Goal: Navigation & Orientation: Find specific page/section

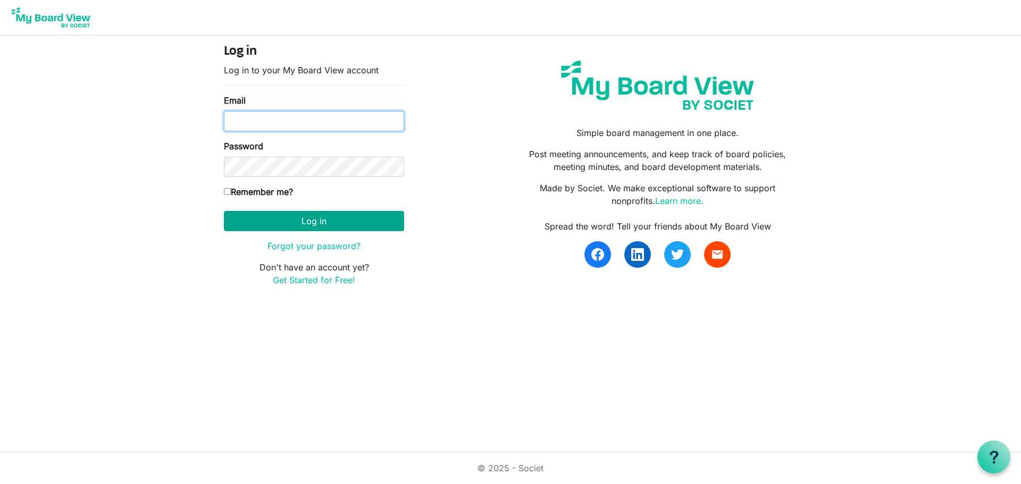
type input "TKL81263@gmail.com"
click at [347, 217] on button "Log in" at bounding box center [314, 221] width 180 height 20
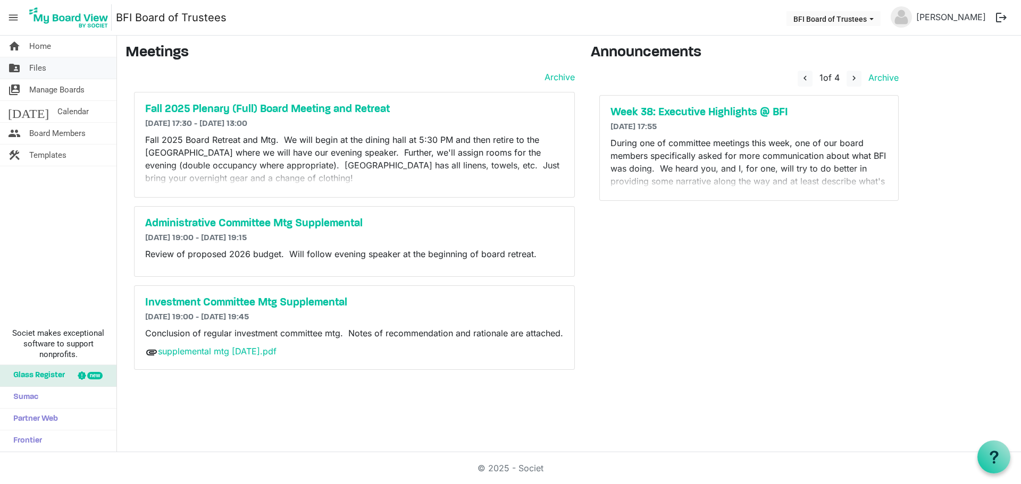
click at [38, 64] on span "Files" at bounding box center [37, 67] width 17 height 21
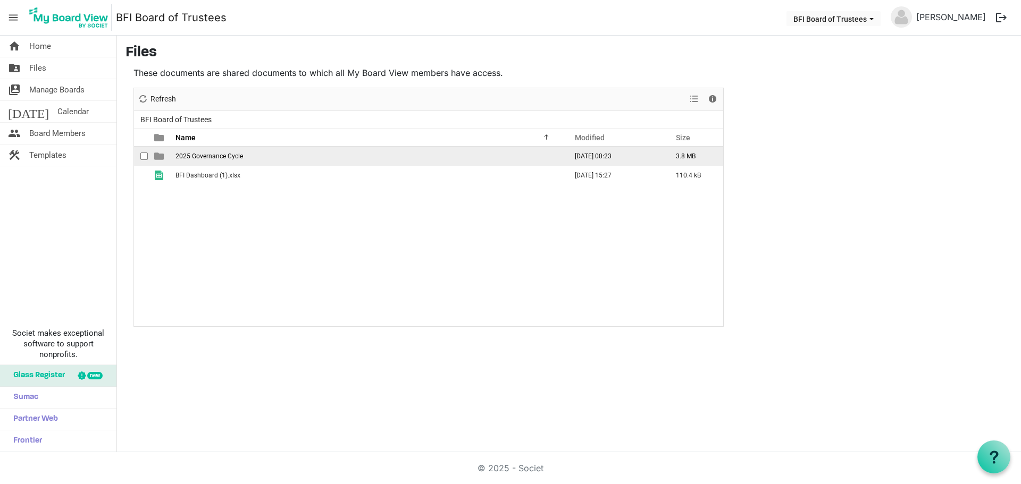
click at [200, 158] on span "2025 Governance Cycle" at bounding box center [209, 156] width 68 height 7
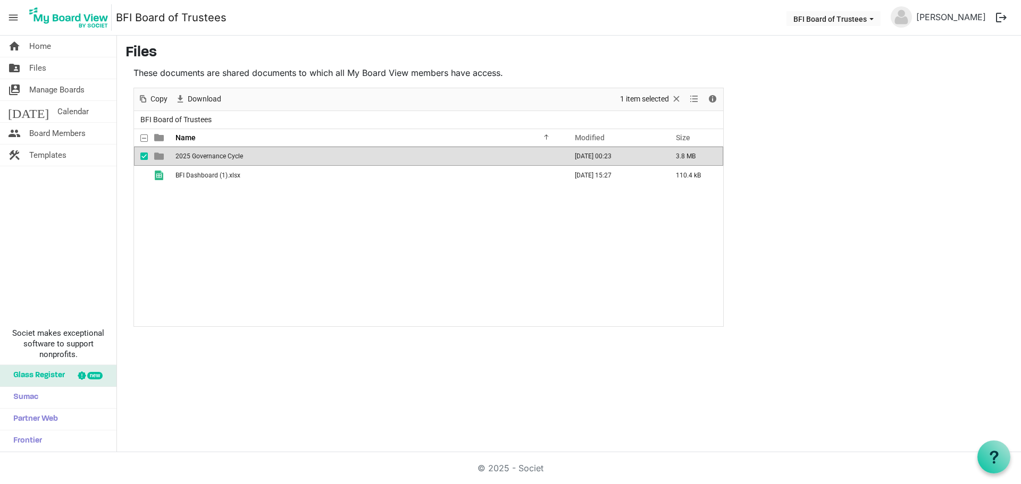
click at [200, 158] on span "2025 Governance Cycle" at bounding box center [209, 156] width 68 height 7
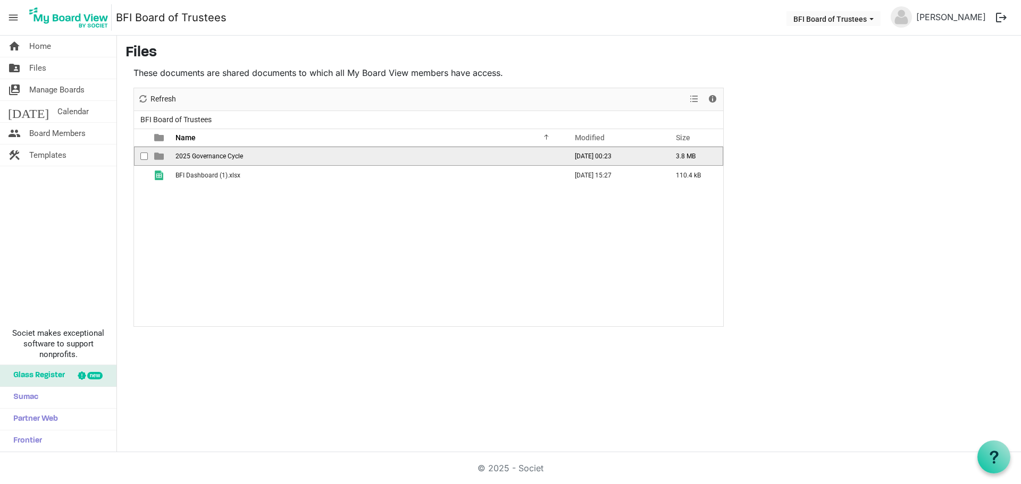
click at [200, 158] on span "2025 Governance Cycle" at bounding box center [209, 156] width 68 height 7
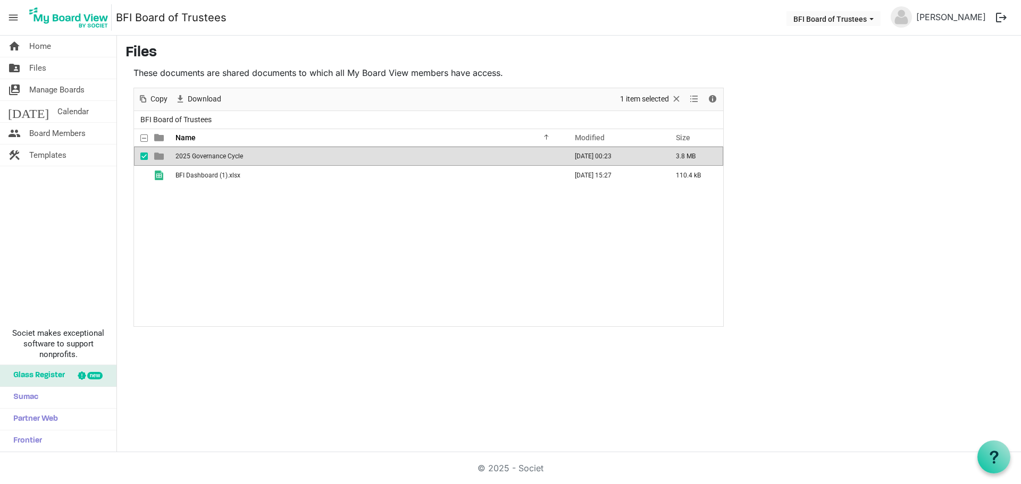
click at [200, 158] on span "2025 Governance Cycle" at bounding box center [209, 156] width 68 height 7
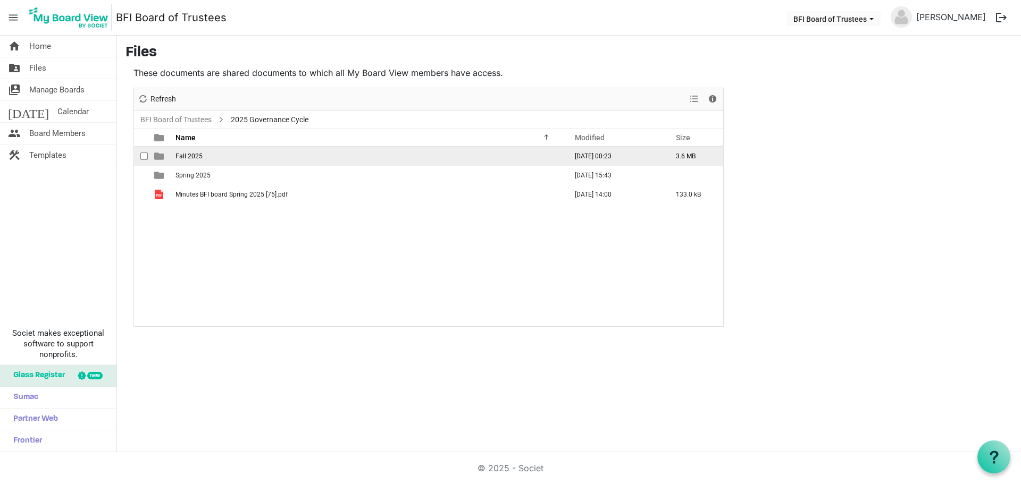
click at [207, 161] on td "Fall 2025" at bounding box center [367, 156] width 391 height 19
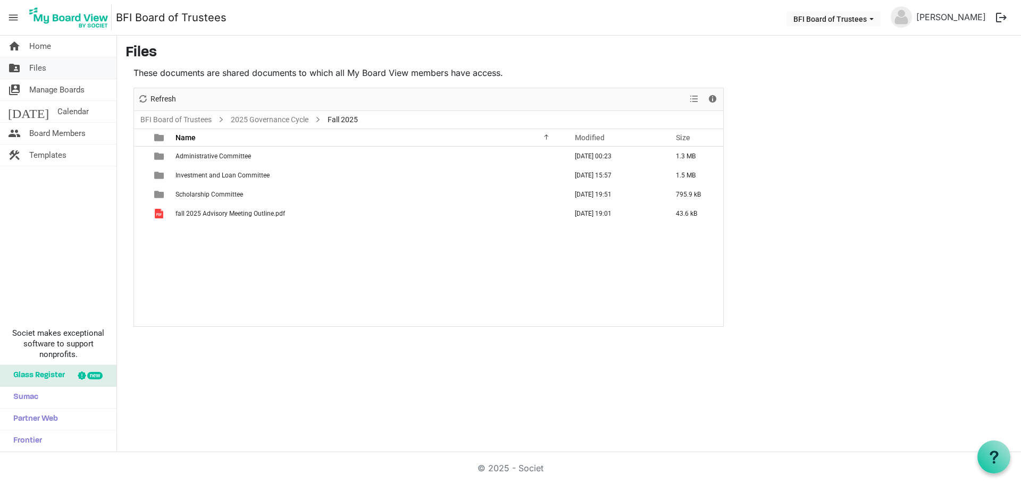
click at [44, 65] on span "Files" at bounding box center [37, 67] width 17 height 21
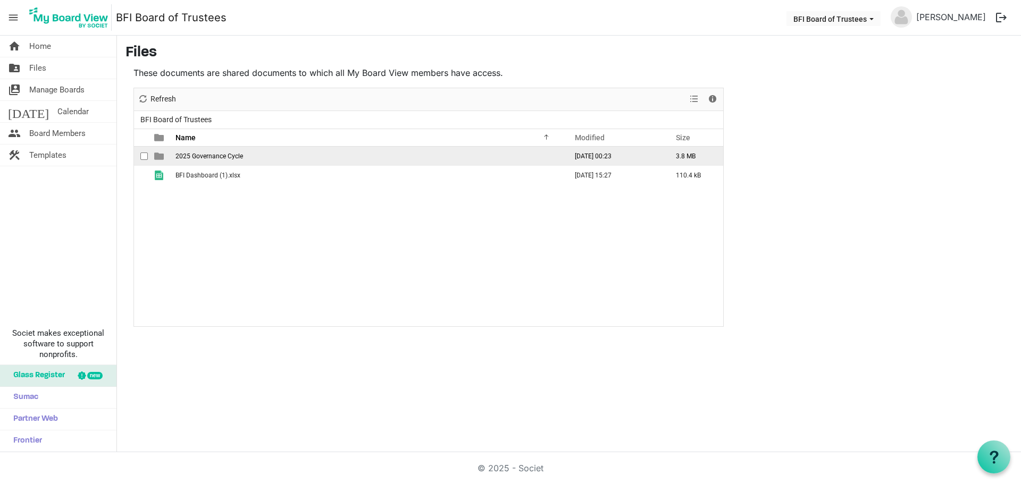
click at [186, 157] on span "2025 Governance Cycle" at bounding box center [209, 156] width 68 height 7
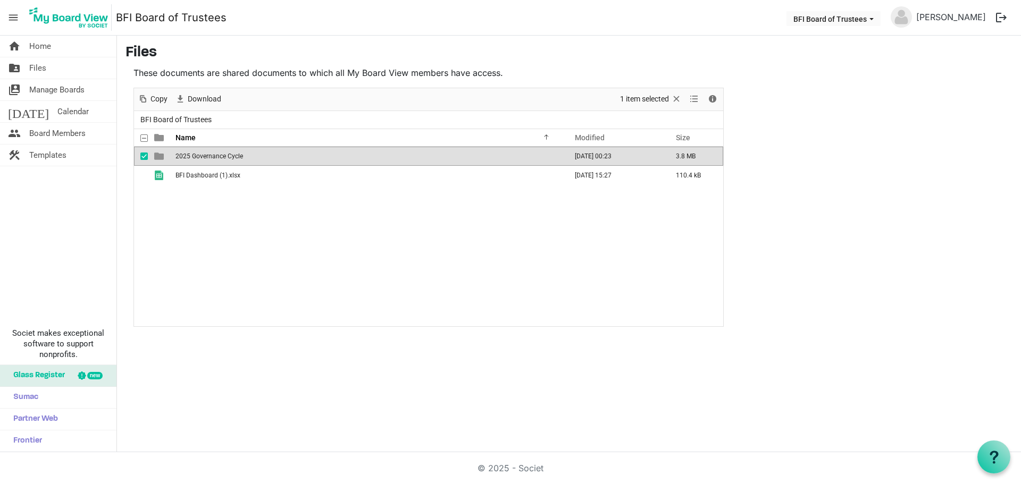
click at [186, 157] on span "2025 Governance Cycle" at bounding box center [209, 156] width 68 height 7
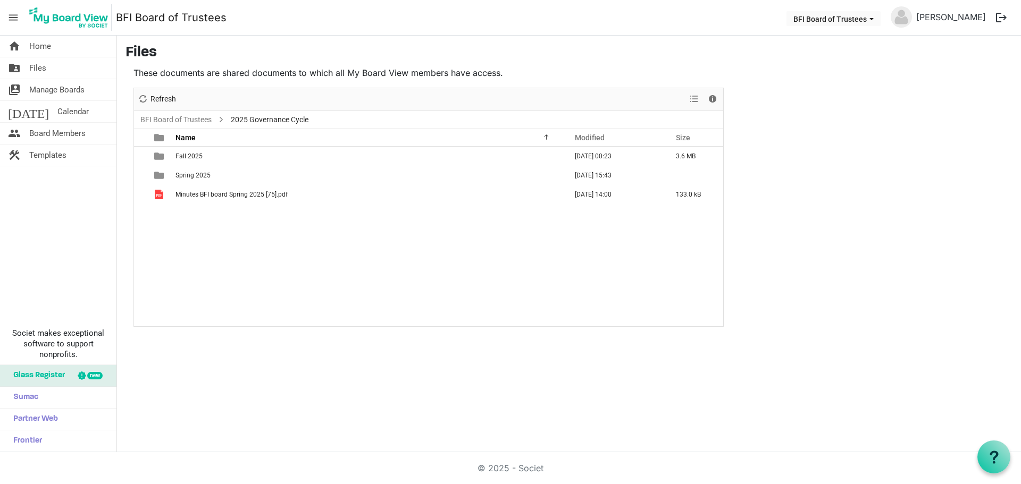
click at [186, 157] on span "Fall 2025" at bounding box center [188, 156] width 27 height 7
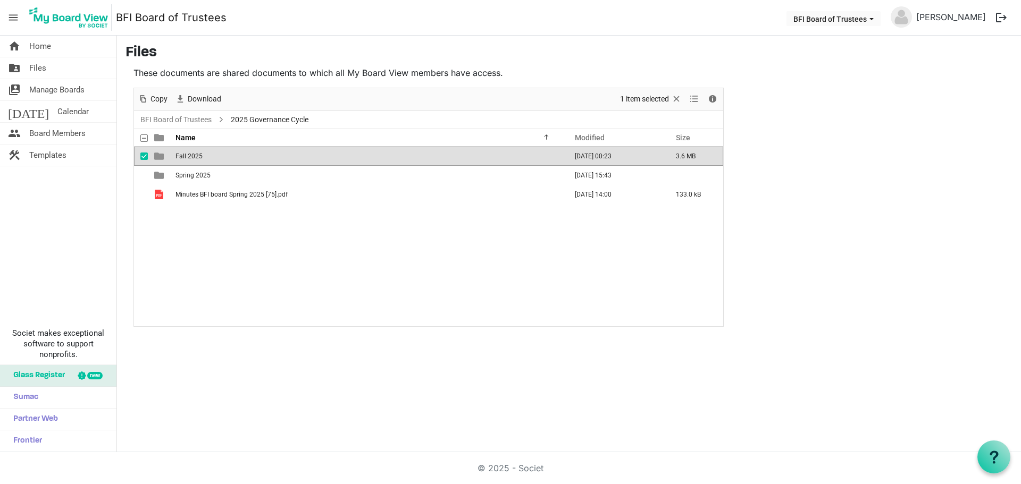
click at [186, 157] on span "Fall 2025" at bounding box center [188, 156] width 27 height 7
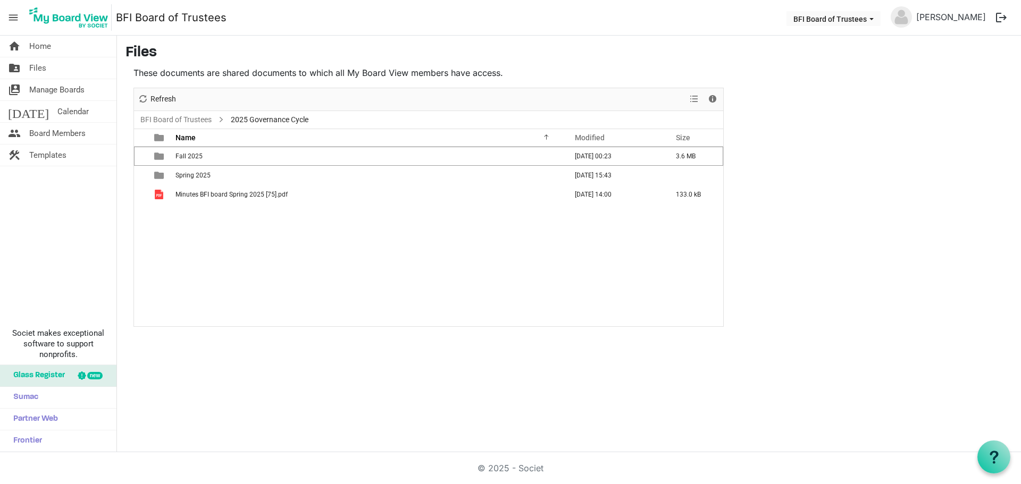
click at [186, 157] on span "Fall 2025" at bounding box center [188, 156] width 27 height 7
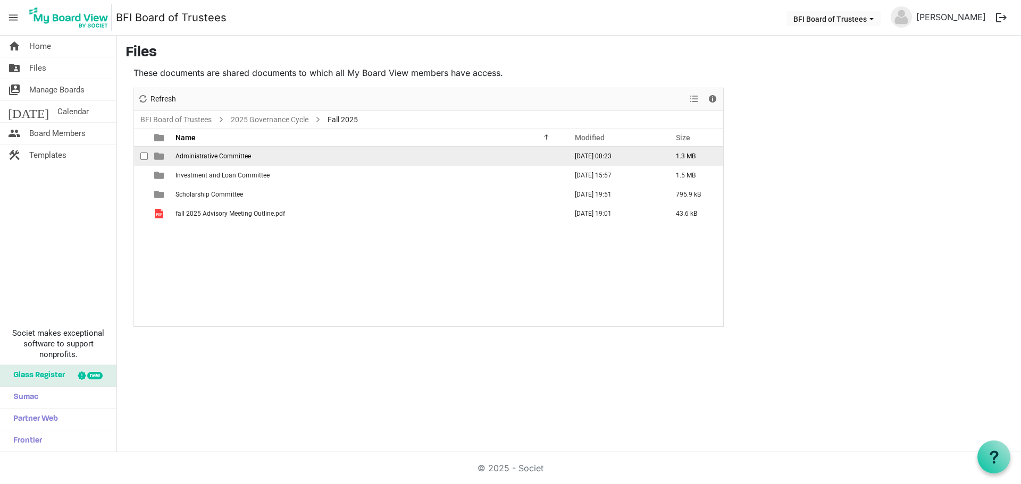
click at [205, 157] on span "Administrative Committee" at bounding box center [212, 156] width 75 height 7
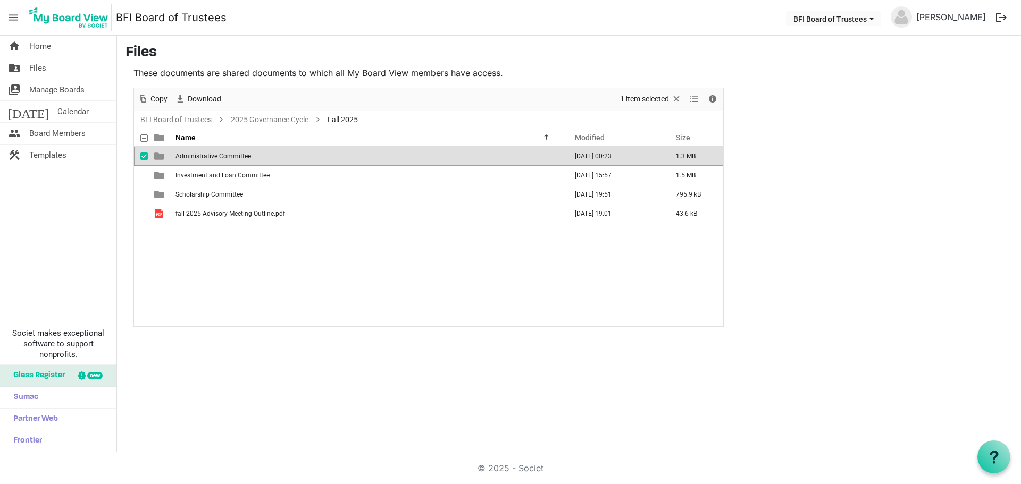
click at [205, 157] on span "Administrative Committee" at bounding box center [212, 156] width 75 height 7
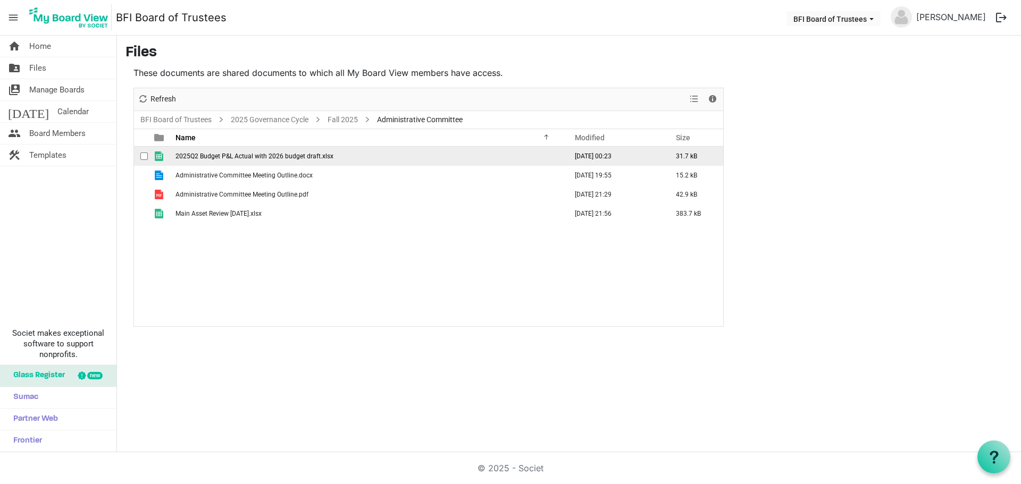
click at [311, 158] on span "2025Q2 Budget P&L Actual with 2026 budget draft.xlsx" at bounding box center [254, 156] width 158 height 7
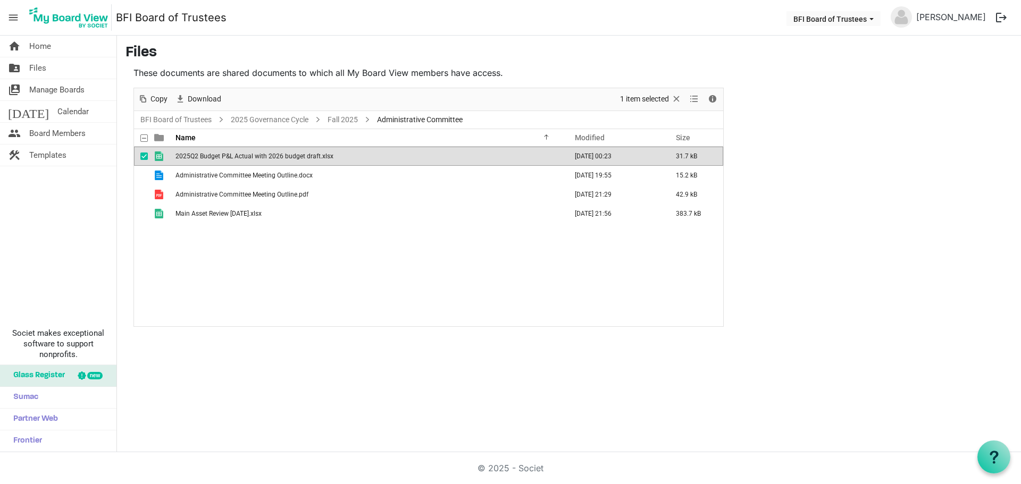
click at [311, 158] on span "2025Q2 Budget P&L Actual with 2026 budget draft.xlsx" at bounding box center [254, 156] width 158 height 7
